Goal: Complete application form: Complete application form

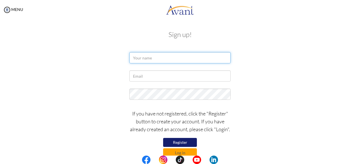
click at [148, 59] on input "text" at bounding box center [179, 57] width 101 height 11
type input "Helen Kisiwaa Adjei"
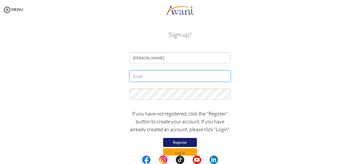
click at [145, 77] on input "text" at bounding box center [179, 76] width 101 height 11
type input "helenadjei020@gmail.com"
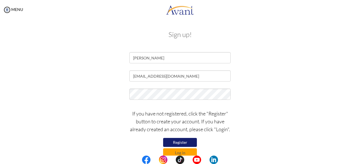
click at [184, 144] on button "Register" at bounding box center [180, 142] width 34 height 9
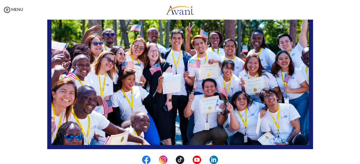
scroll to position [148, 0]
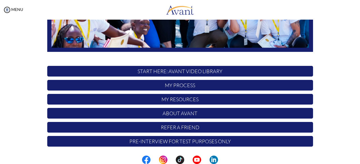
click at [175, 72] on p "START HERE: Avant Video Library" at bounding box center [180, 71] width 266 height 11
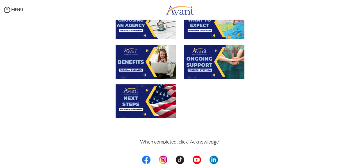
scroll to position [203, 0]
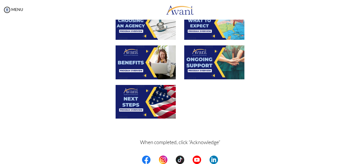
click at [143, 58] on img at bounding box center [146, 63] width 60 height 34
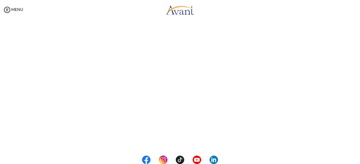
scroll to position [122, 0]
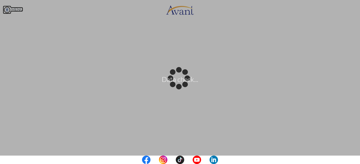
click at [15, 10] on body "Data check... Maintenance break. Please come back in 2 hours. MENU My Status Wh…" at bounding box center [180, 82] width 360 height 164
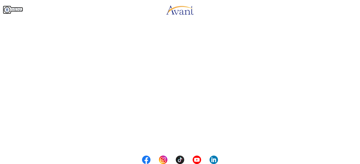
click at [8, 8] on img at bounding box center [7, 10] width 8 height 8
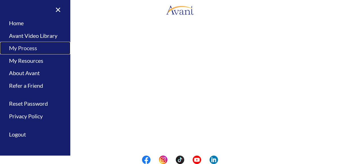
click at [30, 48] on link "My Process" at bounding box center [35, 48] width 70 height 13
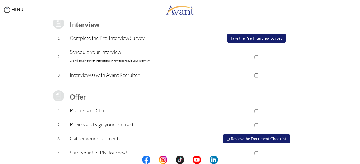
scroll to position [91, 0]
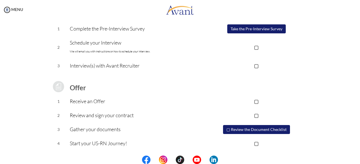
click at [109, 98] on p "Receive an Offer" at bounding box center [135, 102] width 130 height 8
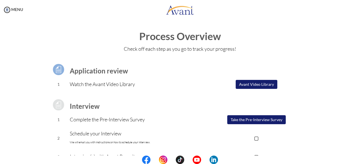
click at [256, 85] on button "Avant Video Library" at bounding box center [257, 84] width 42 height 9
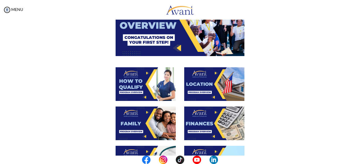
scroll to position [65, 0]
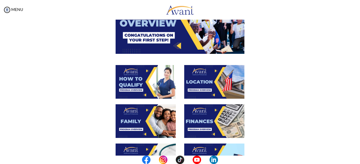
click at [198, 91] on img at bounding box center [214, 82] width 60 height 34
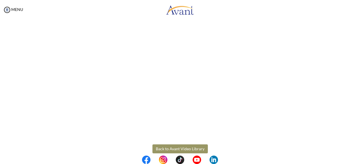
scroll to position [106, 0]
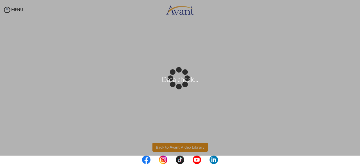
click at [179, 148] on body "Data check... Maintenance break. Please come back in 2 hours. MENU My Status Wh…" at bounding box center [180, 82] width 360 height 164
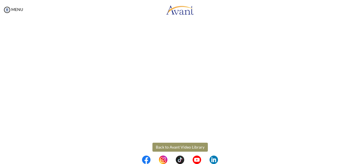
click at [171, 148] on button "Back to Avant Video Library" at bounding box center [179, 147] width 55 height 9
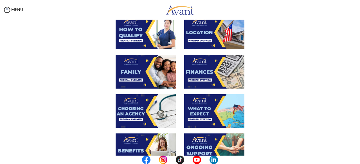
scroll to position [115, 0]
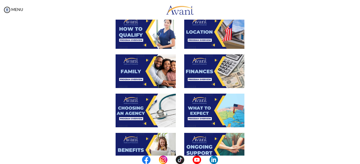
click at [138, 72] on img at bounding box center [146, 72] width 60 height 34
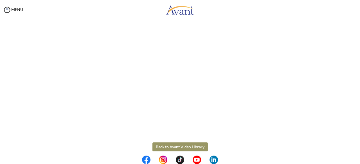
scroll to position [165, 0]
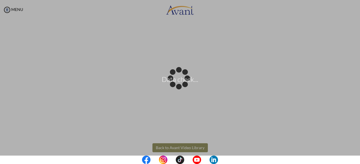
click at [170, 146] on body "Data check... Maintenance break. Please come back in 2 hours. MENU My Status Wh…" at bounding box center [180, 82] width 360 height 164
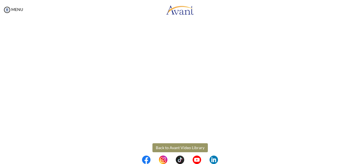
click at [170, 146] on button "Back to Avant Video Library" at bounding box center [179, 148] width 55 height 9
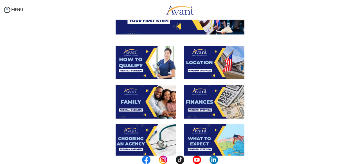
scroll to position [84, 0]
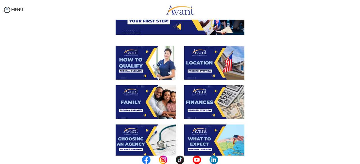
click at [205, 106] on img at bounding box center [214, 102] width 60 height 34
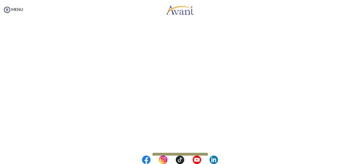
scroll to position [112, 0]
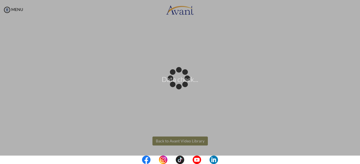
click at [177, 141] on body "Data check... Maintenance break. Please come back in 2 hours. MENU My Status Wh…" at bounding box center [180, 82] width 360 height 164
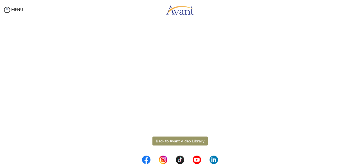
click at [165, 140] on button "Back to Avant Video Library" at bounding box center [179, 141] width 55 height 9
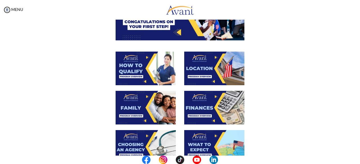
scroll to position [79, 0]
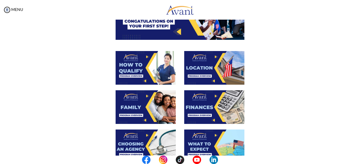
click at [130, 68] on img at bounding box center [146, 68] width 60 height 34
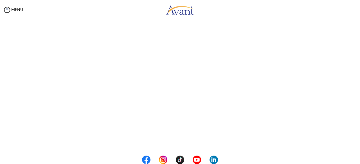
scroll to position [53, 0]
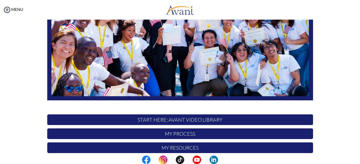
scroll to position [148, 0]
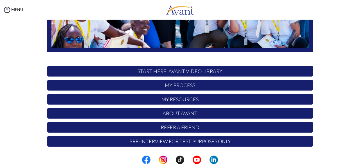
click at [186, 143] on p "Pre-Interview for test purposes only" at bounding box center [180, 141] width 266 height 11
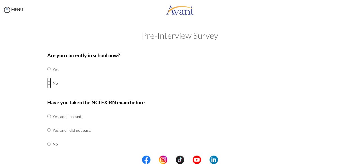
click at [48, 85] on input "radio" at bounding box center [49, 83] width 4 height 11
radio input "true"
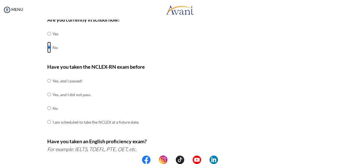
scroll to position [38, 0]
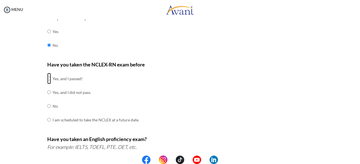
click at [47, 79] on input "radio" at bounding box center [49, 78] width 4 height 11
radio input "true"
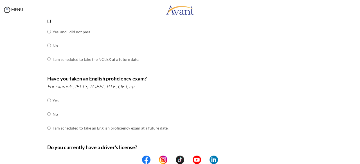
scroll to position [101, 0]
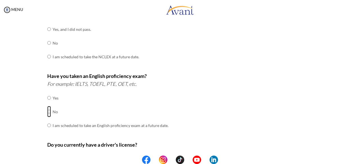
click at [47, 112] on input "radio" at bounding box center [49, 111] width 4 height 11
radio input "true"
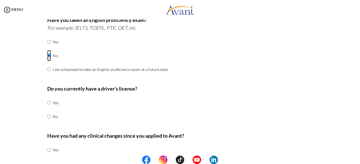
scroll to position [159, 0]
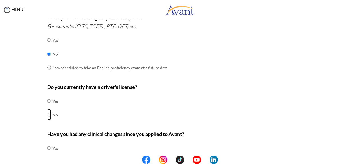
click at [47, 115] on input "radio" at bounding box center [49, 114] width 4 height 11
radio input "true"
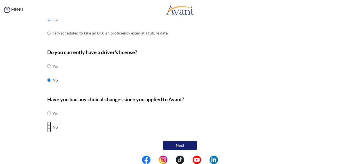
click at [48, 126] on input "radio" at bounding box center [49, 127] width 4 height 11
radio input "true"
click at [168, 143] on button "Next" at bounding box center [180, 145] width 34 height 9
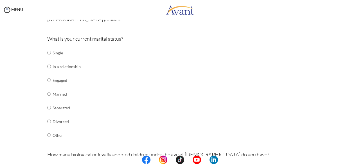
scroll to position [60, 0]
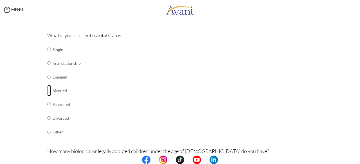
click at [47, 91] on input "radio" at bounding box center [49, 90] width 4 height 11
radio input "true"
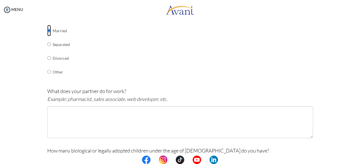
scroll to position [121, 0]
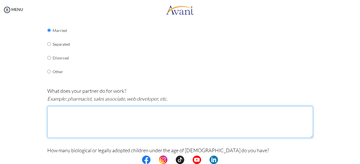
click at [81, 116] on textarea at bounding box center [180, 122] width 266 height 32
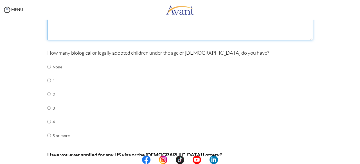
scroll to position [222, 0]
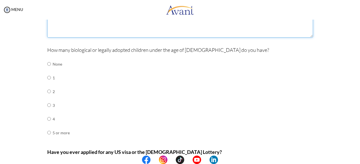
type textarea "Teacher"
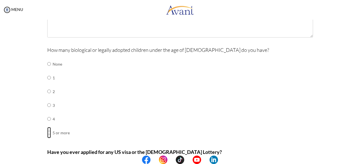
click at [47, 132] on input "radio" at bounding box center [49, 132] width 4 height 11
radio input "true"
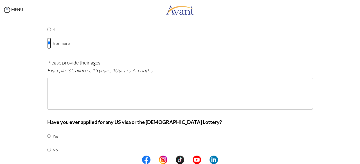
scroll to position [312, 0]
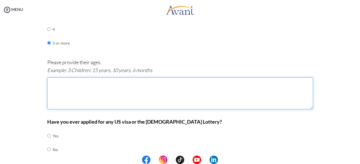
click at [55, 84] on textarea at bounding box center [180, 94] width 266 height 32
click at [74, 82] on textarea "5 Children : 11 years," at bounding box center [180, 94] width 266 height 32
click at [89, 79] on textarea "5 Children : 12years," at bounding box center [180, 94] width 266 height 32
click at [91, 83] on textarea "5 Children : 12years, 11years," at bounding box center [180, 94] width 266 height 32
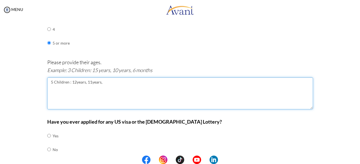
click at [91, 83] on textarea "5 Children : 12years, 11years," at bounding box center [180, 94] width 266 height 32
click at [89, 82] on textarea "5 Children : 12years, 11years," at bounding box center [180, 94] width 266 height 32
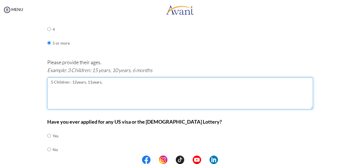
click at [99, 83] on textarea "5 Children : 12years, 11years," at bounding box center [180, 94] width 266 height 32
click at [115, 79] on textarea "5 Children : 12years, 11years, 9years, 6years, 20 months" at bounding box center [180, 94] width 266 height 32
click at [101, 80] on textarea "5 Children : 12years, 11years, 9years, 6 years, 20 months" at bounding box center [180, 94] width 266 height 32
click at [88, 81] on textarea "5 Children : 12years, 11years, 9 years, 6 years, 20 months" at bounding box center [180, 94] width 266 height 32
click at [73, 80] on textarea "5 Children : 12years, 11 years, 9 years, 6 years, 20 months" at bounding box center [180, 94] width 266 height 32
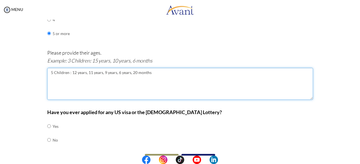
scroll to position [333, 0]
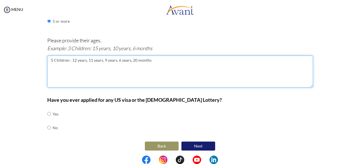
type textarea "5 Children : 12 years, 11 years, 9 years, 6 years, 20 months"
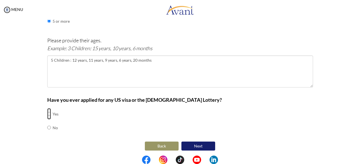
click at [47, 112] on input "radio" at bounding box center [49, 114] width 4 height 11
radio input "true"
click at [201, 143] on button "Next" at bounding box center [198, 146] width 34 height 9
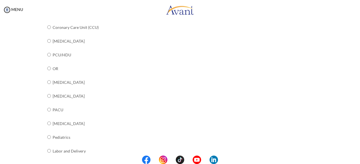
scroll to position [242, 0]
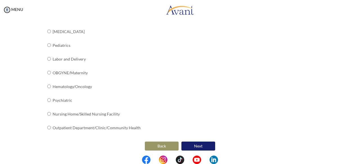
click at [156, 146] on button "Back" at bounding box center [162, 146] width 34 height 9
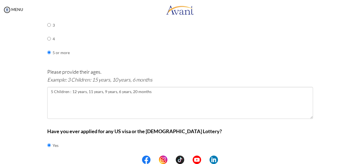
scroll to position [333, 0]
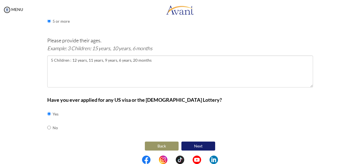
click at [194, 146] on button "Next" at bounding box center [198, 146] width 34 height 9
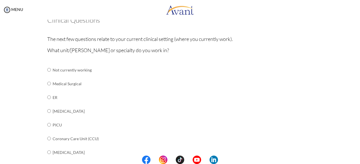
scroll to position [45, 0]
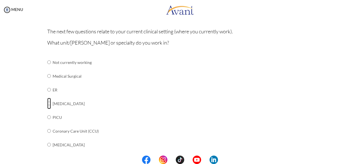
click at [48, 105] on input "radio" at bounding box center [49, 103] width 4 height 11
radio input "true"
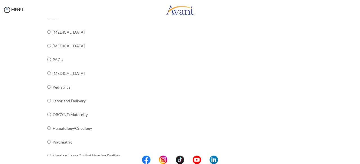
scroll to position [242, 0]
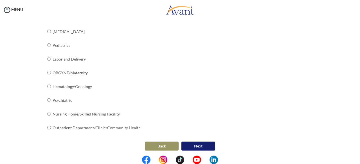
click at [195, 143] on button "Next" at bounding box center [198, 146] width 34 height 9
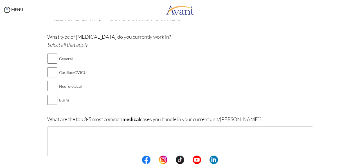
scroll to position [40, 0]
drag, startPoint x: 99, startPoint y: 81, endPoint x: 92, endPoint y: 91, distance: 12.5
click at [92, 91] on div "What type of ICU do you currently work in? Select all that apply. General Cardi…" at bounding box center [180, 72] width 266 height 80
click at [49, 72] on input "checkbox" at bounding box center [52, 71] width 10 height 11
checkbox input "true"
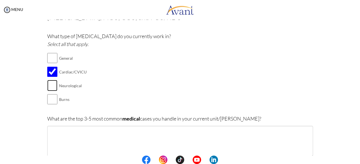
click at [47, 90] on input "checkbox" at bounding box center [52, 85] width 10 height 11
checkbox input "true"
click at [48, 101] on input "checkbox" at bounding box center [52, 99] width 10 height 11
checkbox input "true"
click at [50, 58] on input "checkbox" at bounding box center [52, 58] width 10 height 11
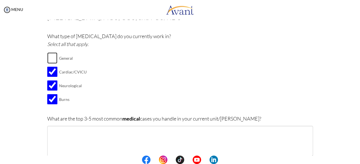
checkbox input "true"
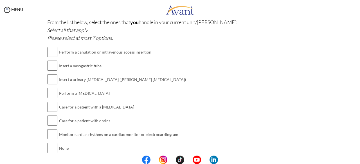
scroll to position [702, 0]
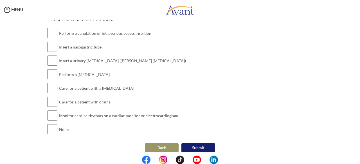
click button "Avant Program Brochure" at bounding box center [0, 0] width 0 height 0
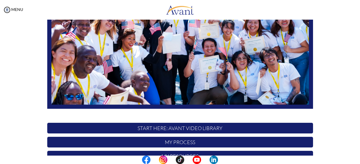
scroll to position [148, 0]
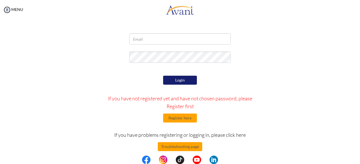
scroll to position [25, 0]
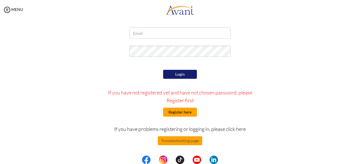
click at [180, 112] on button "Register here" at bounding box center [180, 112] width 34 height 9
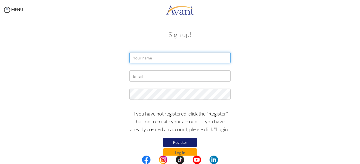
click at [155, 61] on input "text" at bounding box center [179, 57] width 101 height 11
type input "[PERSON_NAME]"
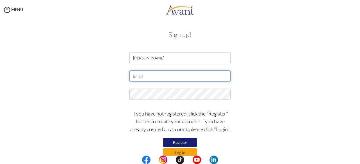
click at [164, 72] on input "text" at bounding box center [179, 76] width 101 height 11
type input "[EMAIL_ADDRESS][DOMAIN_NAME]"
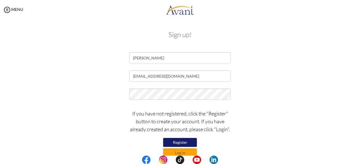
click at [187, 142] on button "Register" at bounding box center [180, 142] width 34 height 9
click at [182, 153] on button "Log in" at bounding box center [180, 153] width 34 height 9
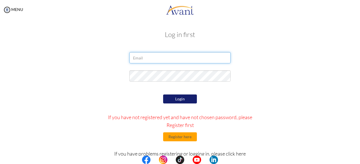
click at [164, 60] on input "email" at bounding box center [179, 57] width 101 height 11
type input "[EMAIL_ADDRESS][DOMAIN_NAME]"
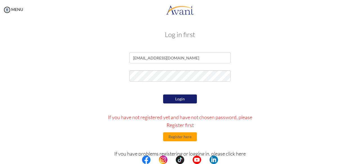
click at [182, 97] on button "Login" at bounding box center [180, 99] width 34 height 9
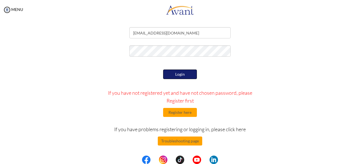
scroll to position [0, 0]
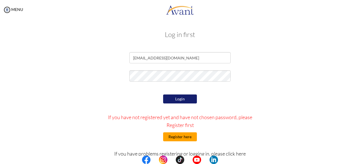
click at [175, 139] on button "Register here" at bounding box center [180, 137] width 34 height 9
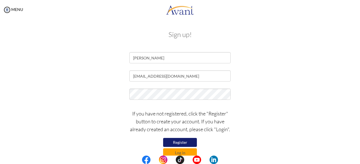
click at [176, 142] on button "Register" at bounding box center [180, 142] width 34 height 9
